Goal: Information Seeking & Learning: Learn about a topic

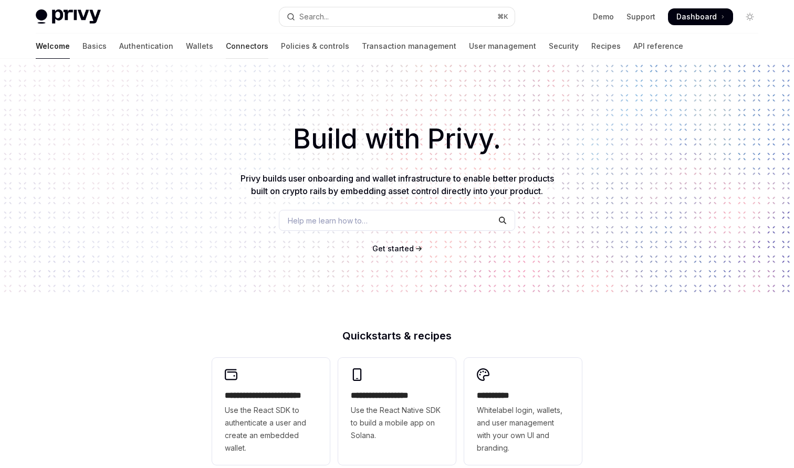
click at [226, 49] on link "Connectors" at bounding box center [247, 46] width 43 height 25
type textarea "*"
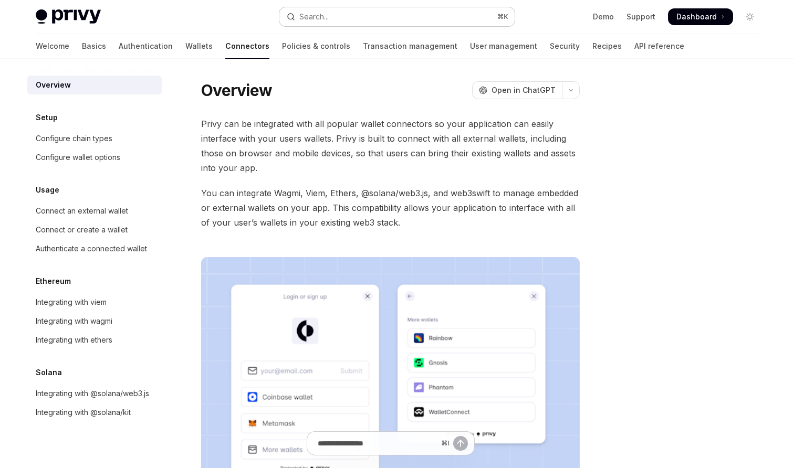
click at [318, 18] on div "Search..." at bounding box center [313, 17] width 29 height 13
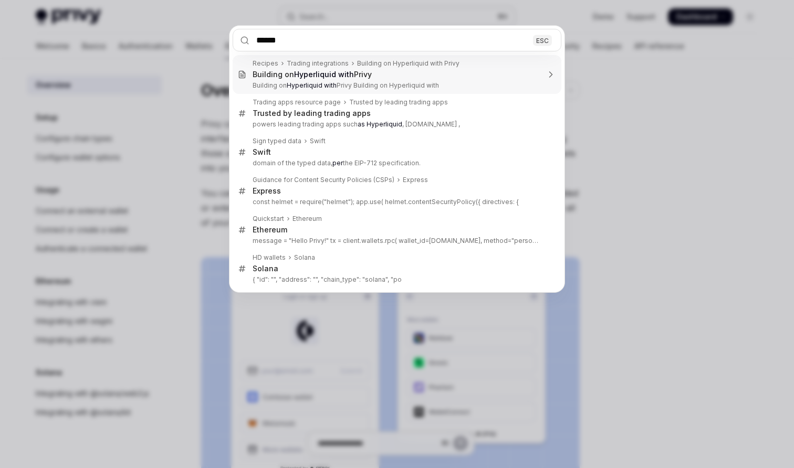
type input "*******"
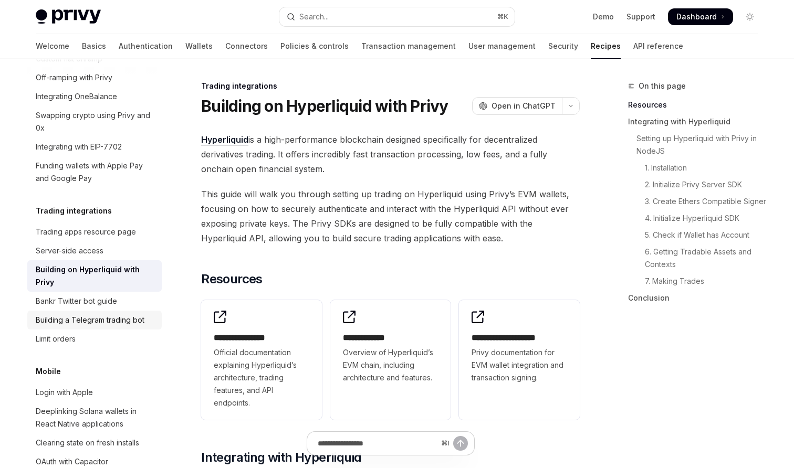
click at [59, 314] on div "Building a Telegram trading bot" at bounding box center [90, 320] width 109 height 13
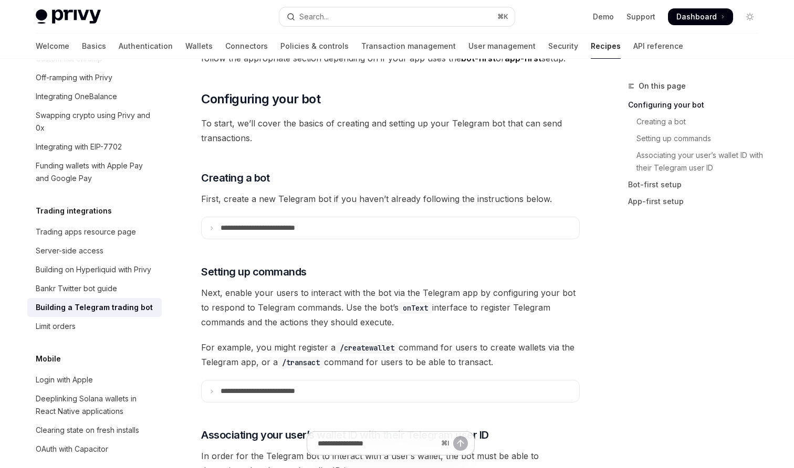
scroll to position [318, 0]
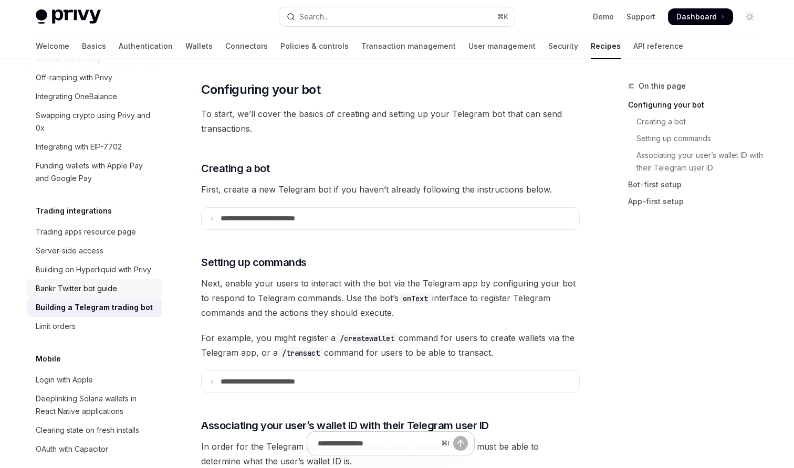
click at [99, 283] on div "Bankr Twitter bot guide" at bounding box center [76, 289] width 81 height 13
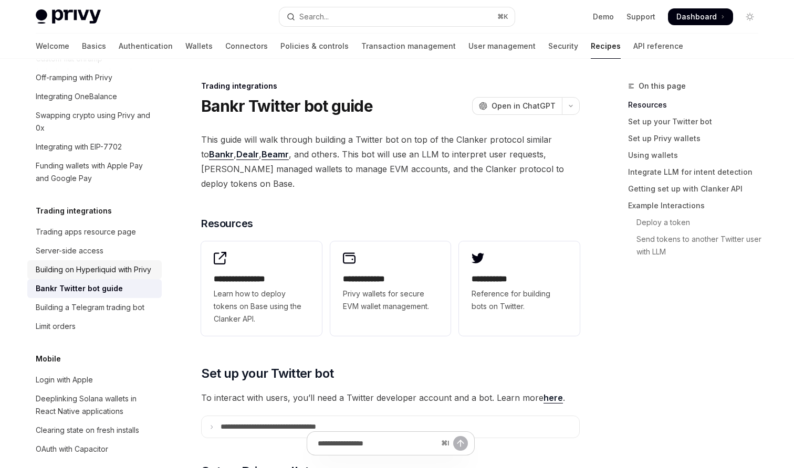
click at [97, 264] on div "Building on Hyperliquid with Privy" at bounding box center [94, 270] width 116 height 13
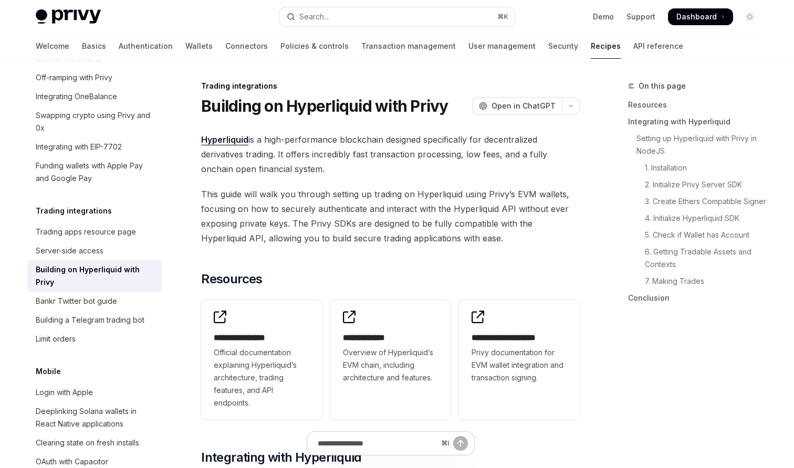
type textarea "*"
click at [238, 140] on link "Hyperliquid" at bounding box center [224, 139] width 47 height 11
